Goal: Navigation & Orientation: Find specific page/section

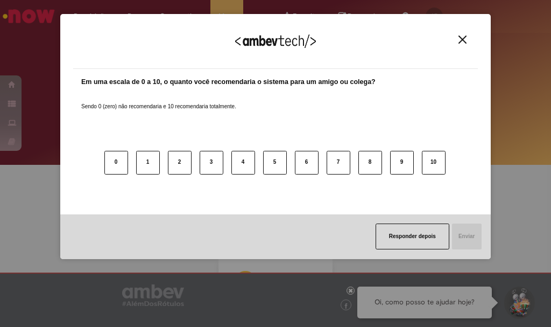
click at [467, 50] on div "Agradecemos seu feedback!" at bounding box center [275, 48] width 405 height 42
click at [461, 47] on div "Agradecemos seu feedback!" at bounding box center [275, 48] width 405 height 42
click at [459, 45] on div "Agradecemos seu feedback!" at bounding box center [275, 48] width 405 height 42
click at [466, 46] on div "Agradecemos seu feedback!" at bounding box center [275, 48] width 405 height 42
click at [466, 42] on img "Close" at bounding box center [463, 40] width 8 height 8
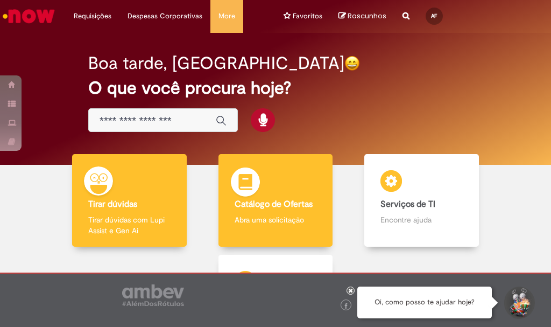
click at [298, 199] on b "Catálogo de Ofertas" at bounding box center [274, 204] width 78 height 11
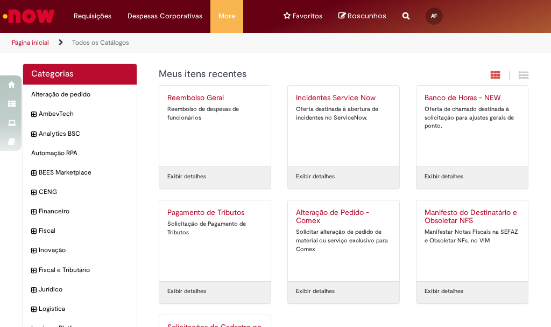
click at [45, 20] on img "Ir para a Homepage" at bounding box center [28, 16] width 55 height 22
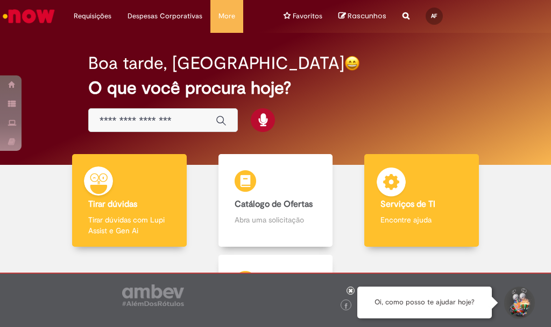
click at [430, 206] on h4 "Serviços de TI" at bounding box center [422, 205] width 82 height 10
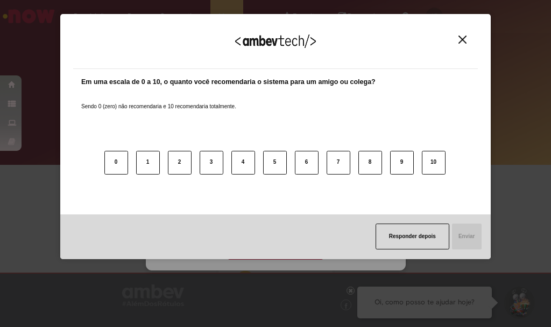
click at [462, 53] on div "Agradecemos seu feedback!" at bounding box center [275, 48] width 405 height 42
click at [467, 40] on button "Close" at bounding box center [463, 39] width 15 height 9
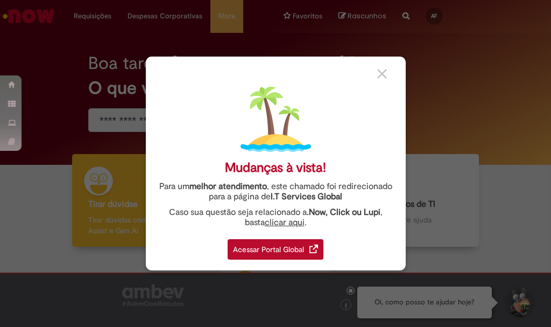
click at [299, 254] on div "Acessar Portal Global" at bounding box center [276, 249] width 96 height 20
